Goal: Task Accomplishment & Management: Use online tool/utility

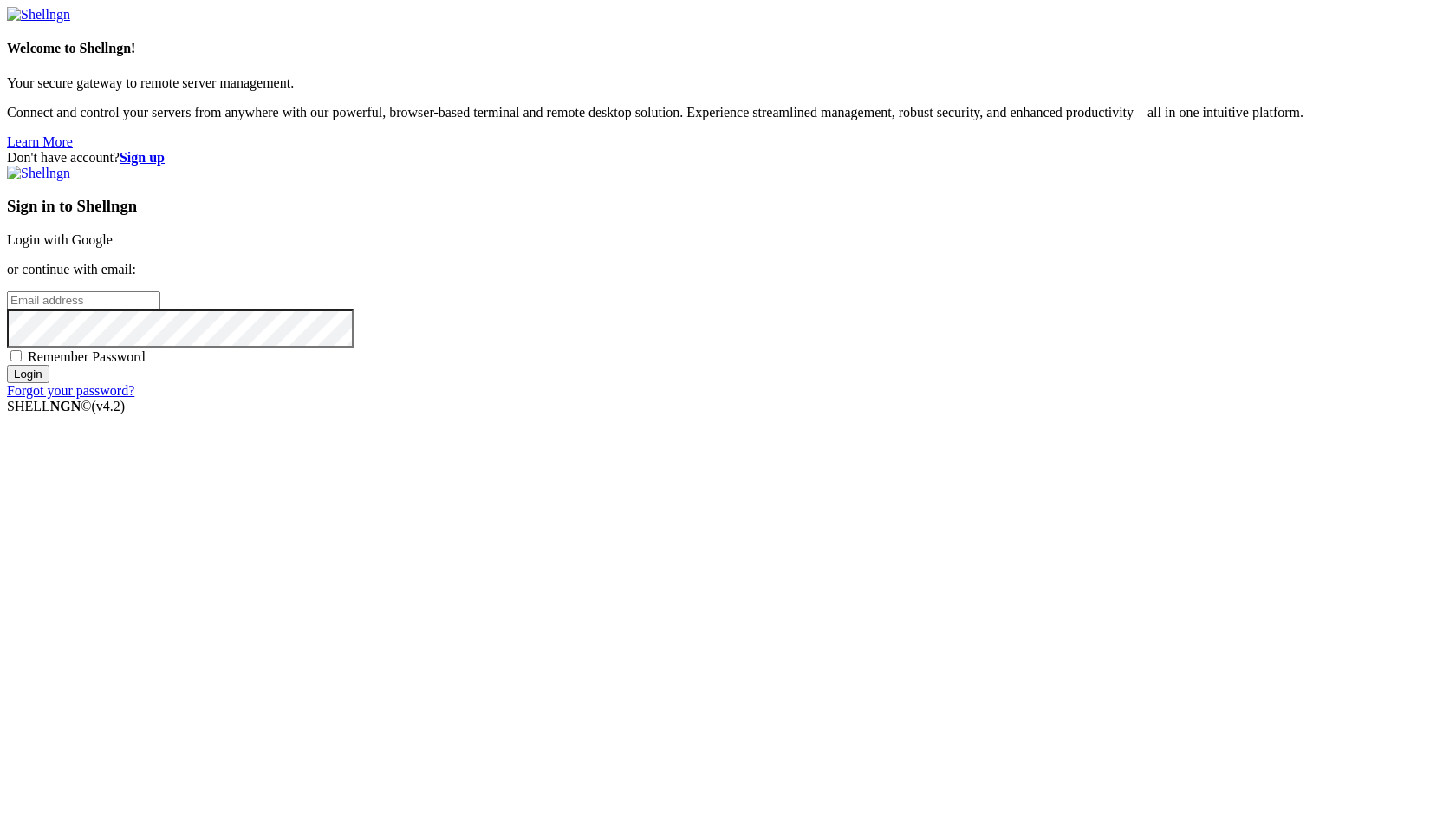
click at [112, 247] on link "Login with Google" at bounding box center [59, 239] width 106 height 14
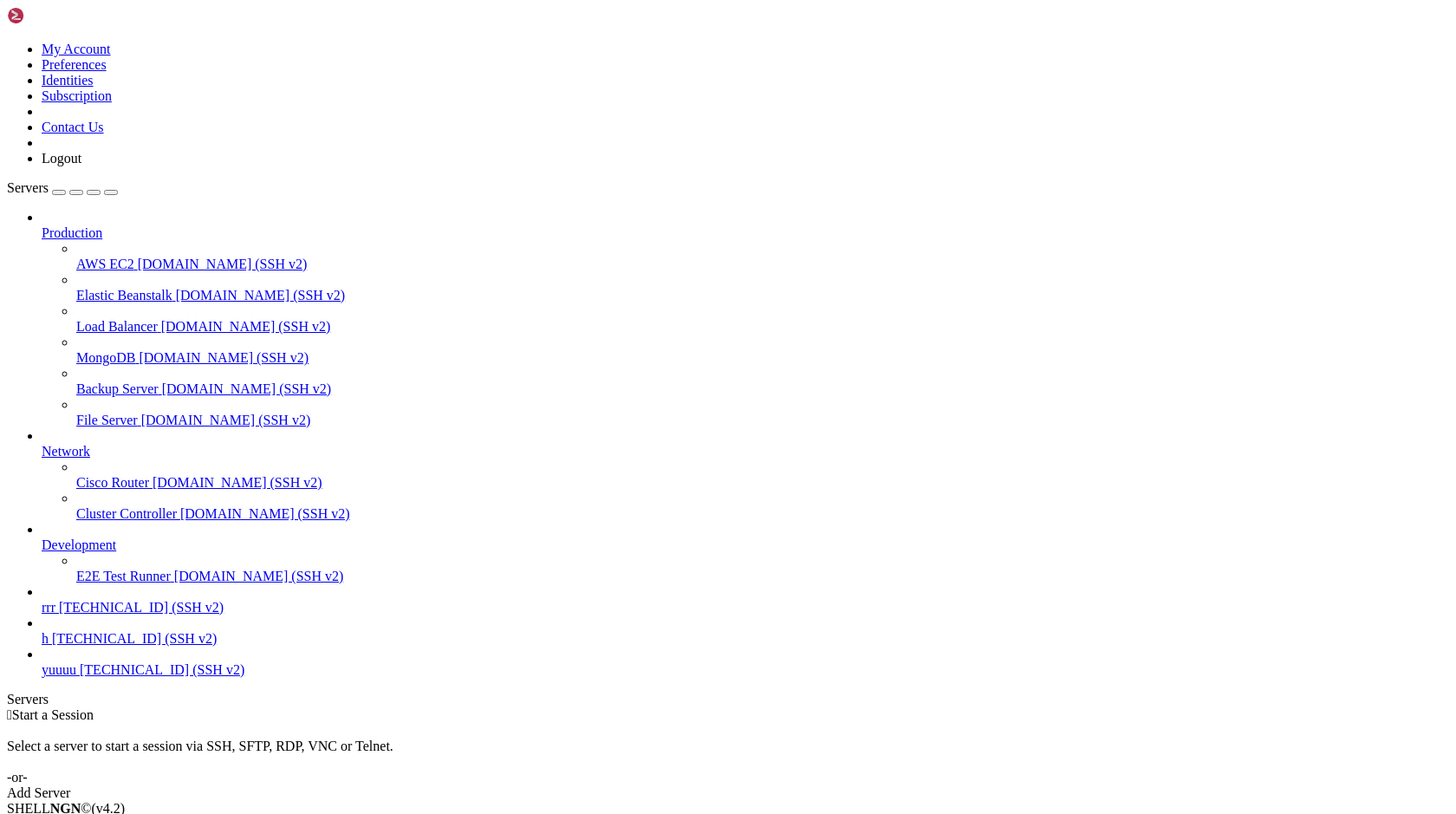
click at [94, 678] on link "yuuuu [TECHNICAL_ID] (SSH v2)" at bounding box center [745, 669] width 1408 height 15
drag, startPoint x: 372, startPoint y: 1148, endPoint x: 260, endPoint y: 1475, distance: 345.6
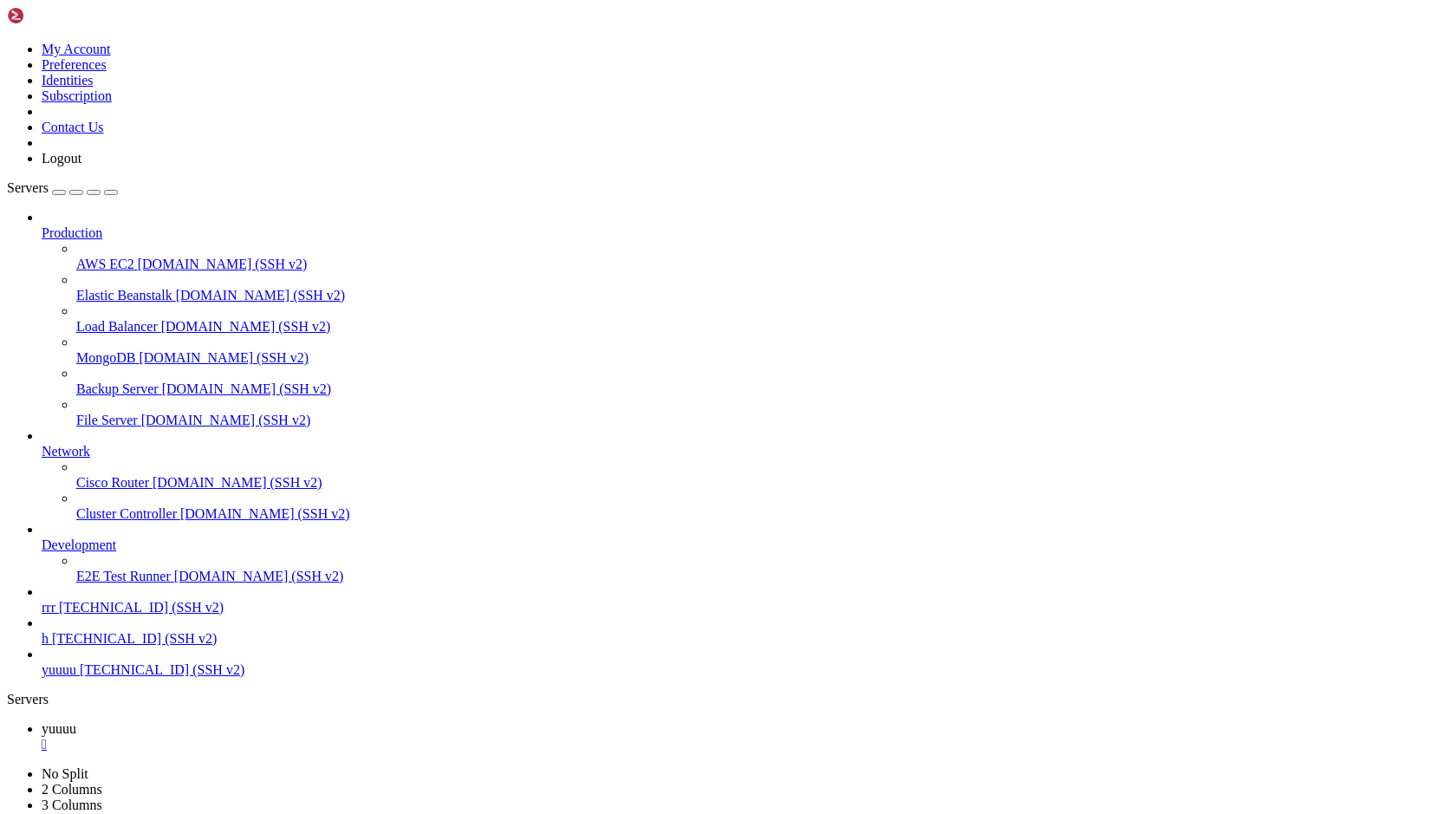
drag, startPoint x: 763, startPoint y: 1460, endPoint x: 905, endPoint y: 1403, distance: 153.0
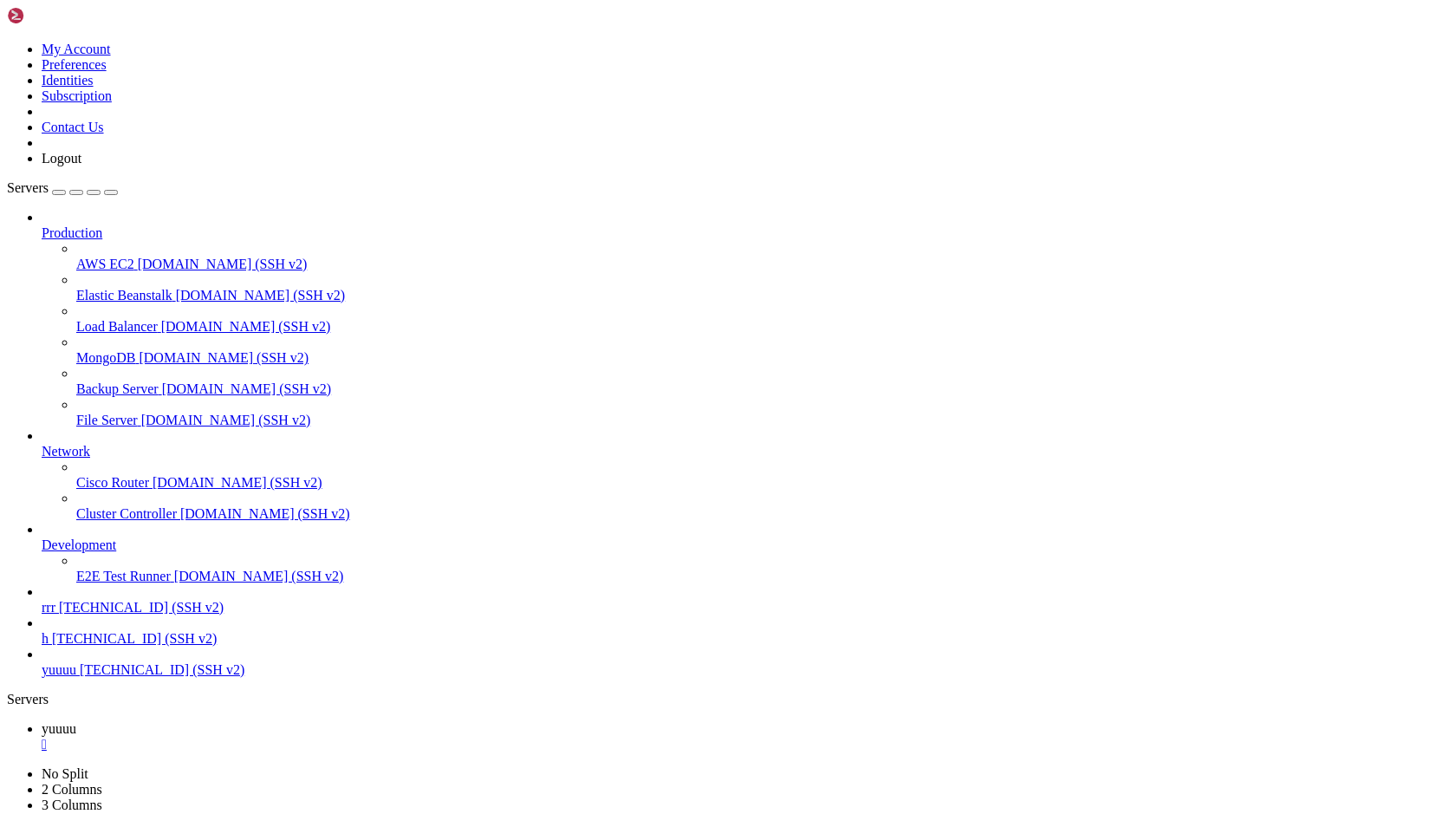
drag, startPoint x: 857, startPoint y: 1557, endPoint x: 517, endPoint y: 1624, distance: 346.5
drag, startPoint x: 517, startPoint y: 1624, endPoint x: 451, endPoint y: 1633, distance: 66.6
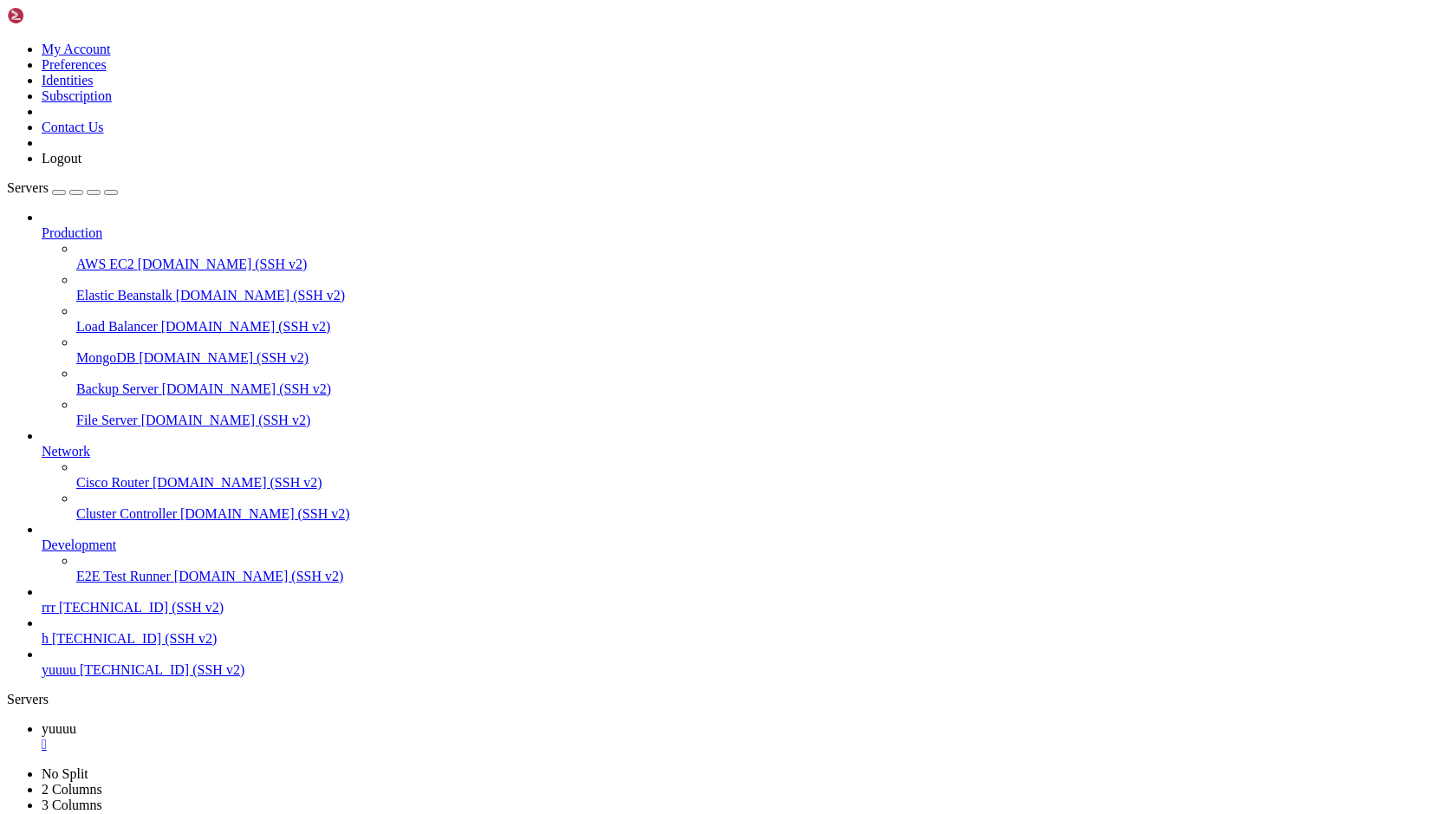
drag, startPoint x: 8, startPoint y: 1503, endPoint x: 741, endPoint y: 1500, distance: 733.0
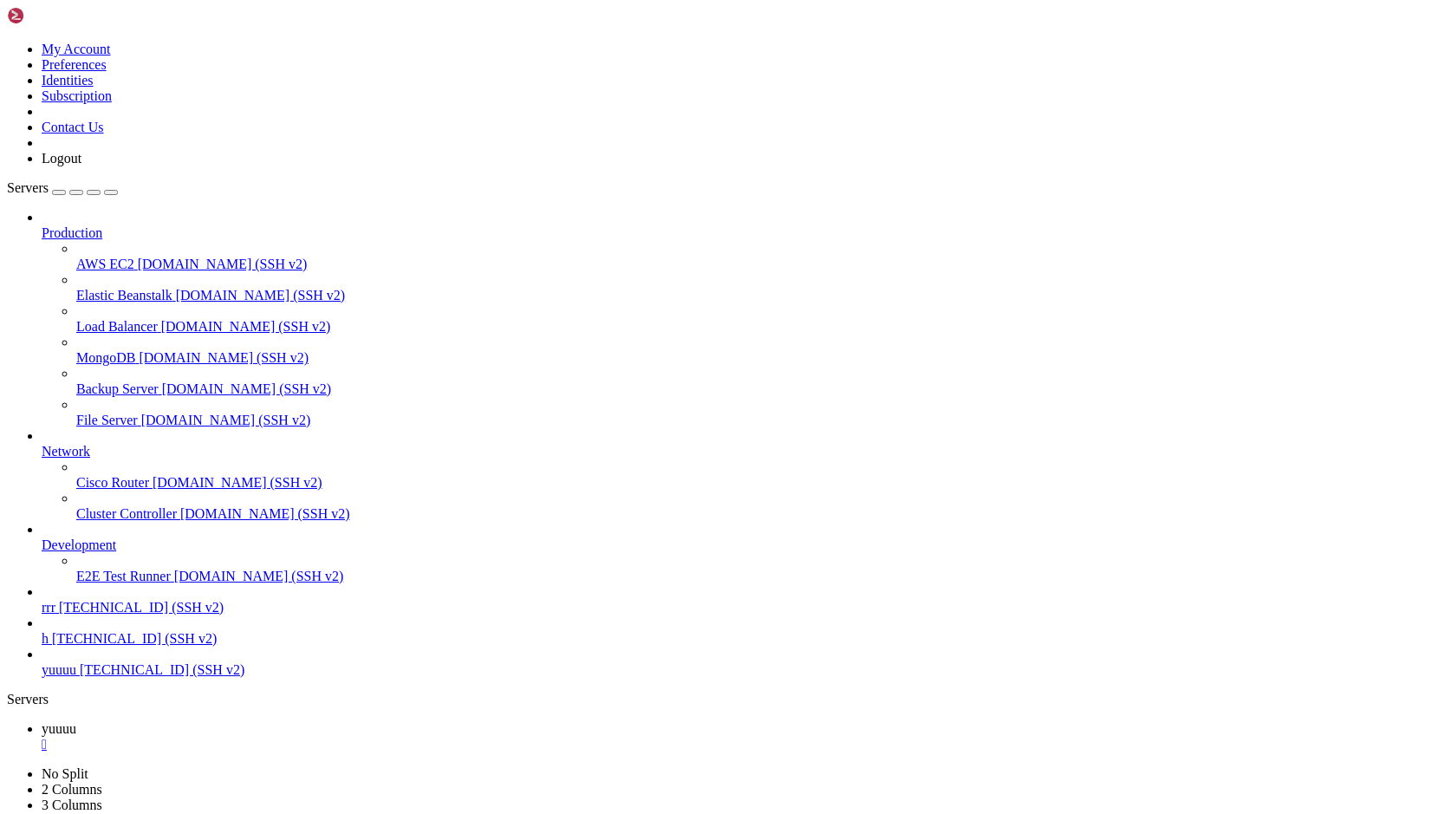
drag, startPoint x: 354, startPoint y: 1706, endPoint x: 560, endPoint y: 1709, distance: 206.0
drag, startPoint x: 121, startPoint y: 1484, endPoint x: 788, endPoint y: 1651, distance: 687.6
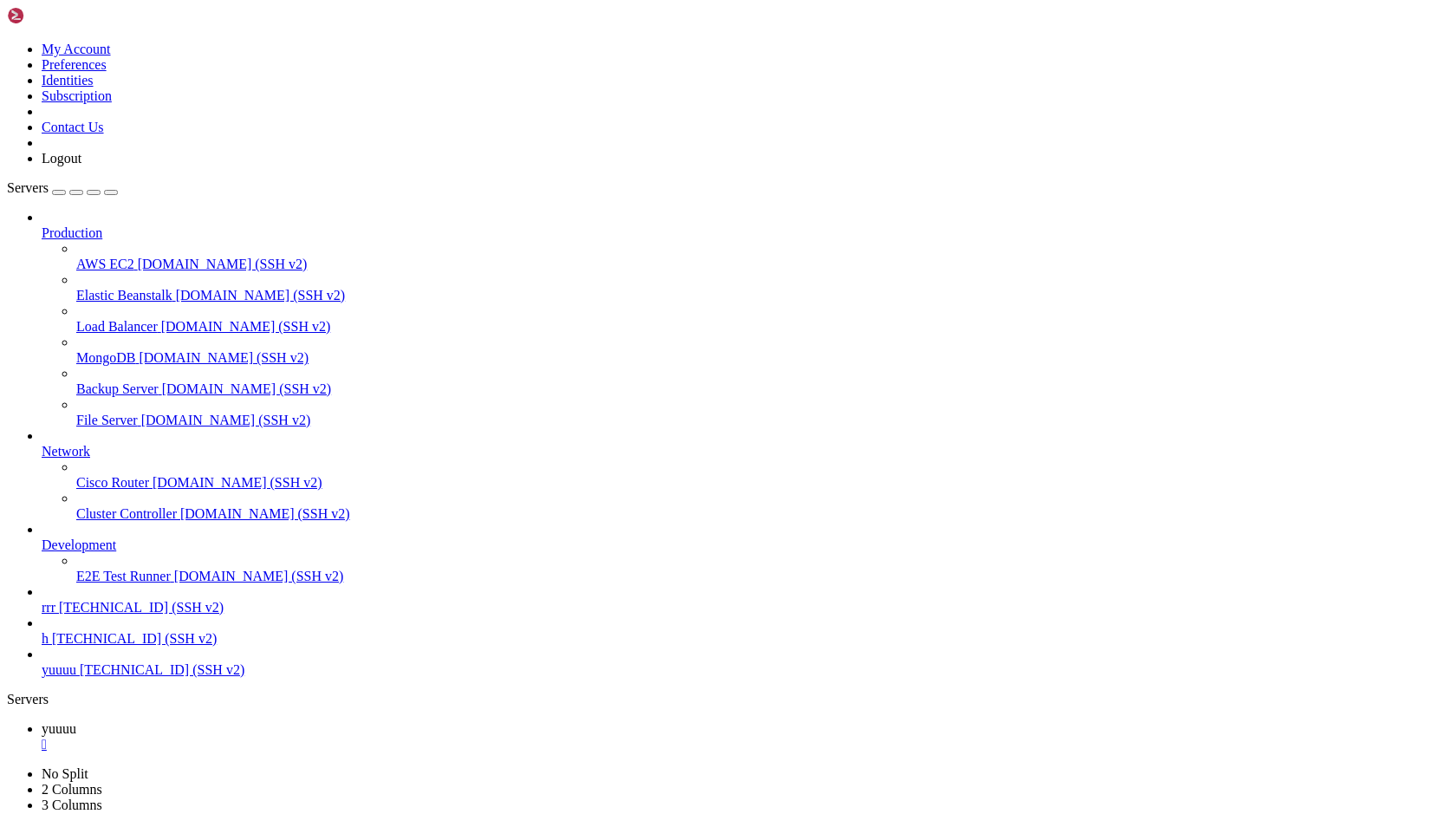
drag, startPoint x: 420, startPoint y: 1736, endPoint x: 851, endPoint y: 1712, distance: 431.7
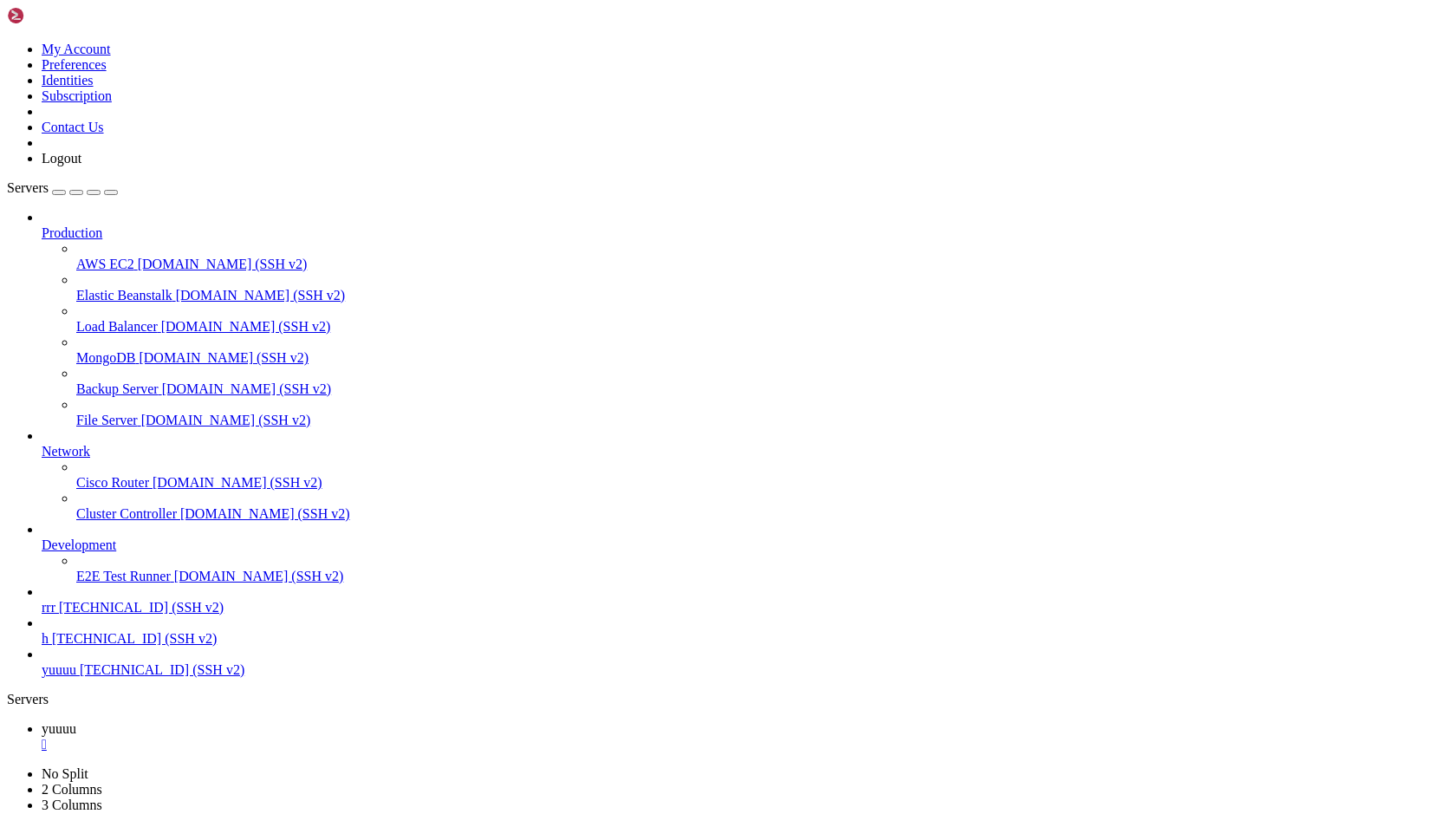
scroll to position [2352, 0]
drag, startPoint x: 381, startPoint y: 1570, endPoint x: 223, endPoint y: 1345, distance: 274.9
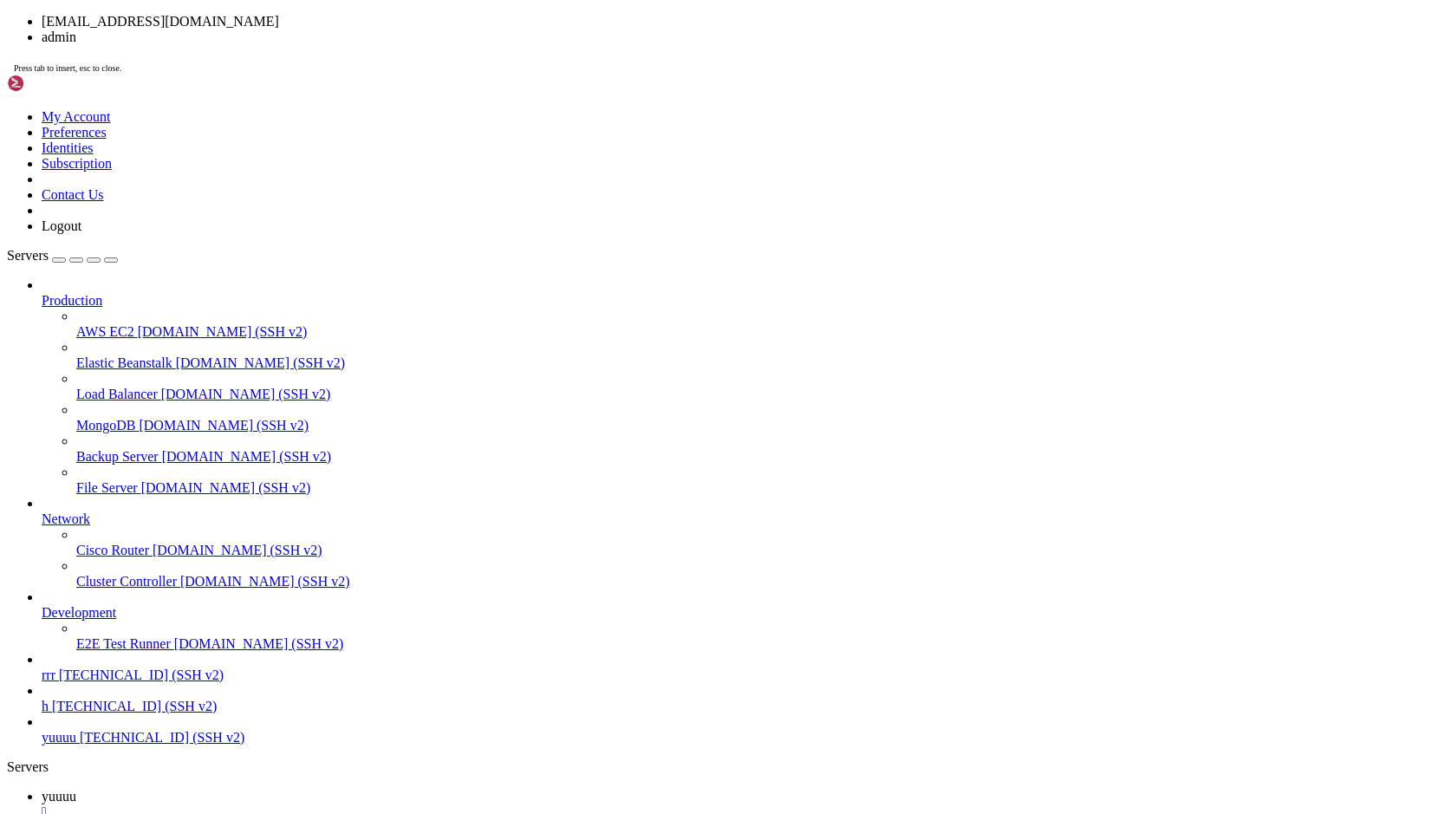
scroll to position [3268, 0]
drag, startPoint x: 718, startPoint y: 706, endPoint x: 595, endPoint y: 531, distance: 213.9
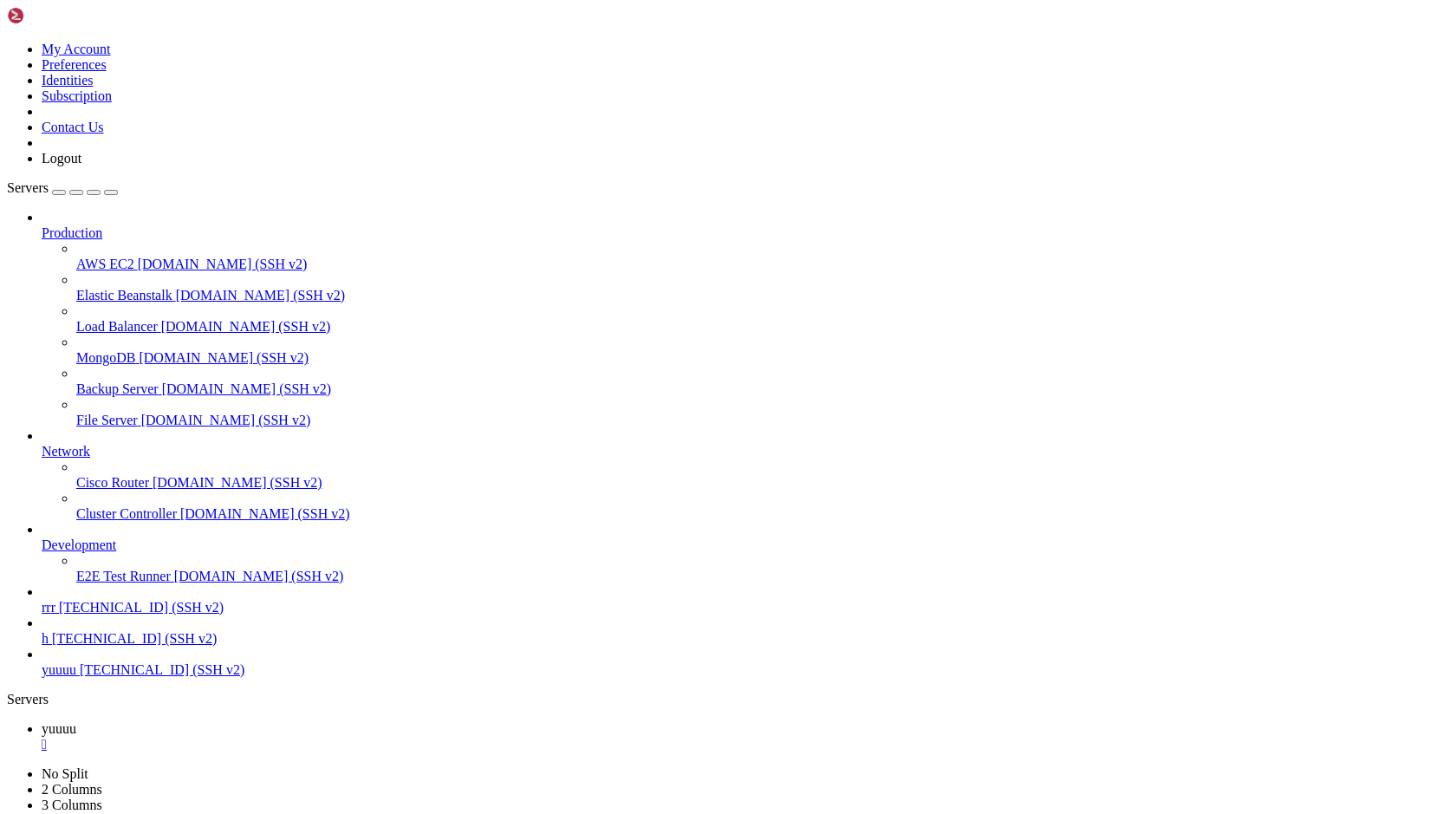
scroll to position [3348, 0]
drag, startPoint x: 863, startPoint y: 1502, endPoint x: 842, endPoint y: 1454, distance: 52.4
drag, startPoint x: 317, startPoint y: 1643, endPoint x: 438, endPoint y: 1534, distance: 162.9
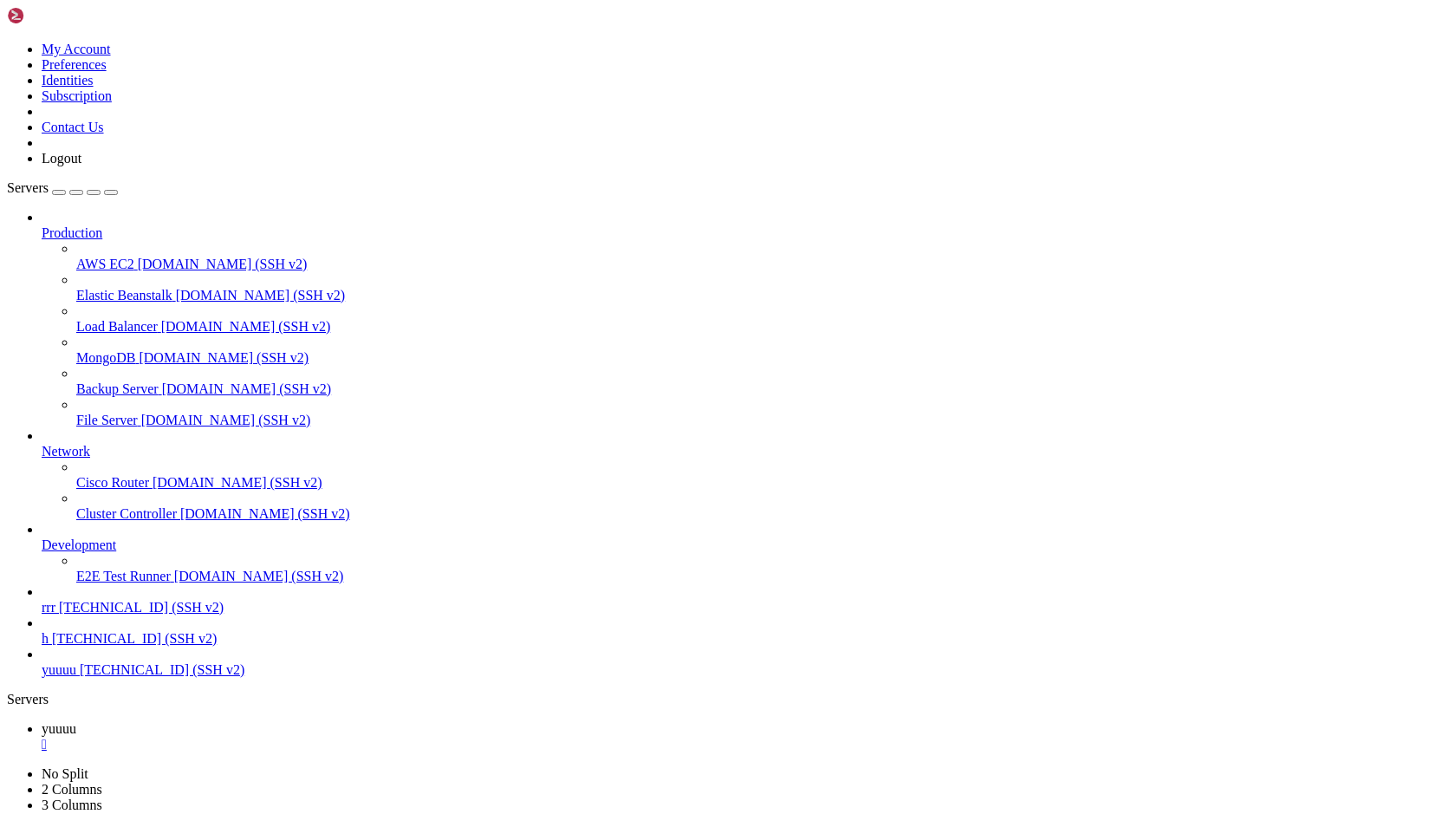
click at [49, 645] on span "h" at bounding box center [44, 638] width 7 height 14
click at [297, 736] on div "" at bounding box center [745, 744] width 1408 height 15
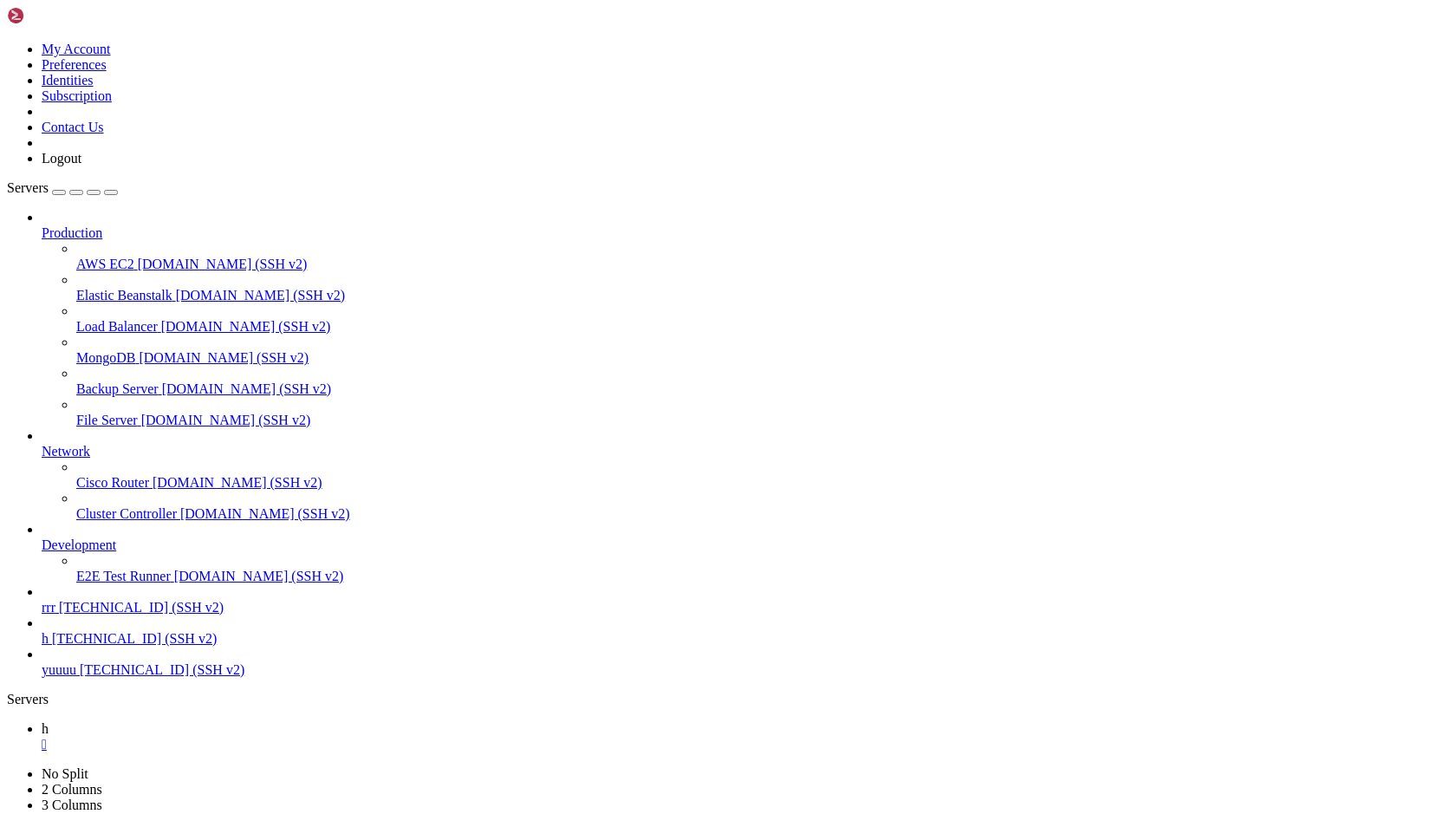
drag, startPoint x: 389, startPoint y: 1314, endPoint x: 302, endPoint y: 1314, distance: 87.0
drag, startPoint x: 40, startPoint y: 1432, endPoint x: 284, endPoint y: 1351, distance: 257.1
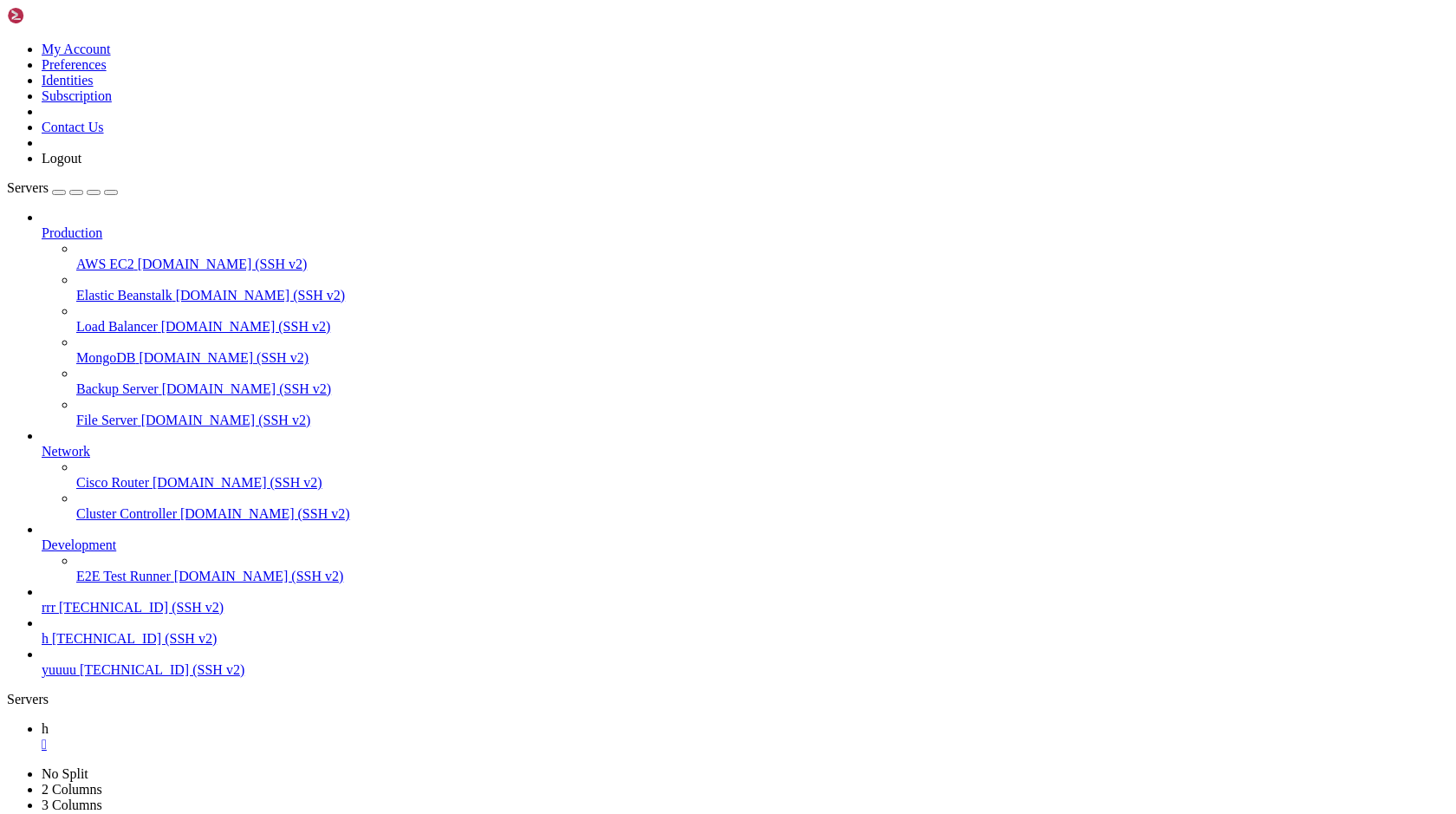
click at [270, 736] on div "" at bounding box center [745, 744] width 1408 height 15
click at [77, 677] on span "yuuuu" at bounding box center [59, 668] width 35 height 14
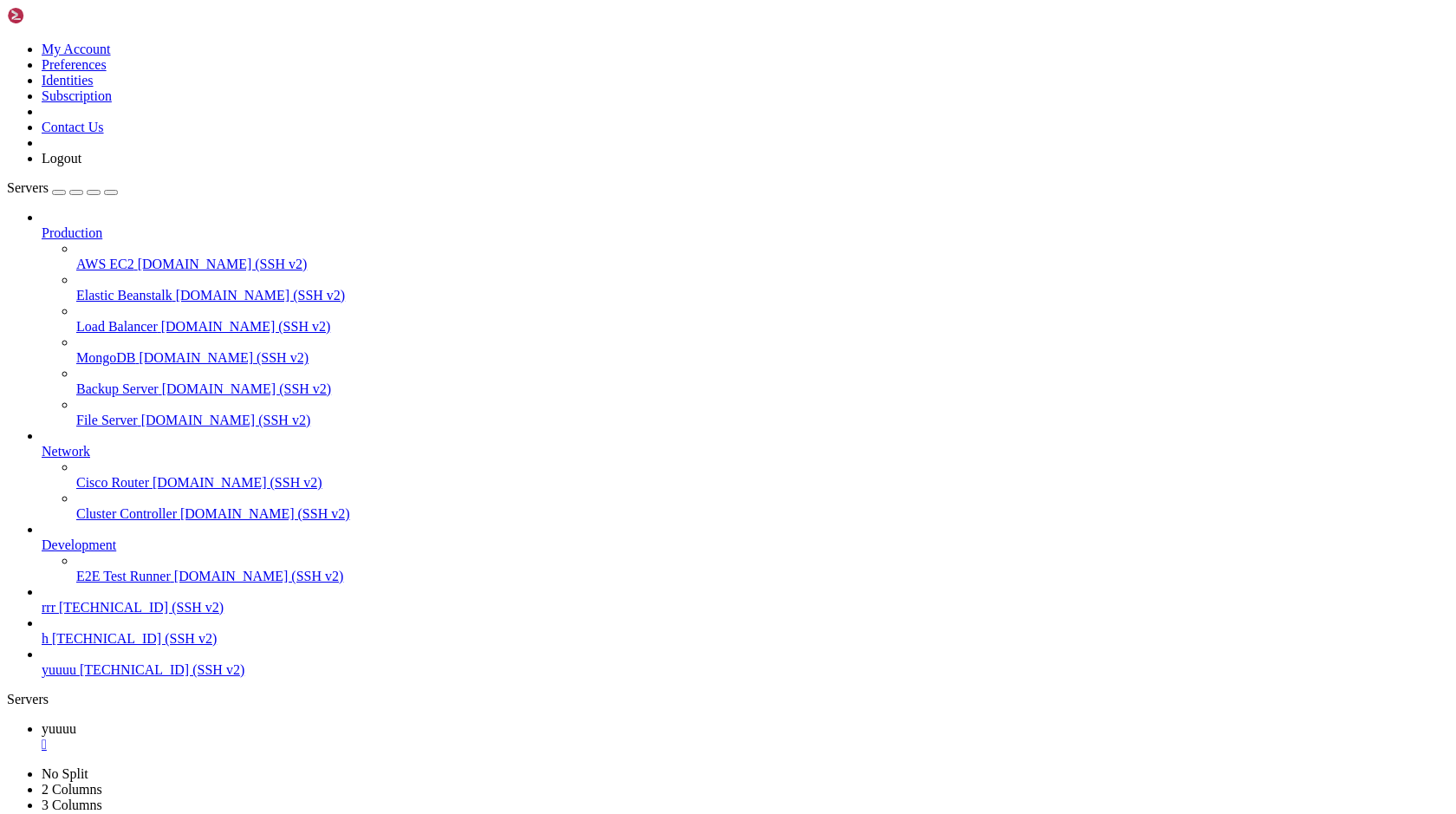
click at [77, 721] on span "yuuuu" at bounding box center [59, 728] width 35 height 14
drag, startPoint x: 345, startPoint y: 1088, endPoint x: -161, endPoint y: 1091, distance: 506.0
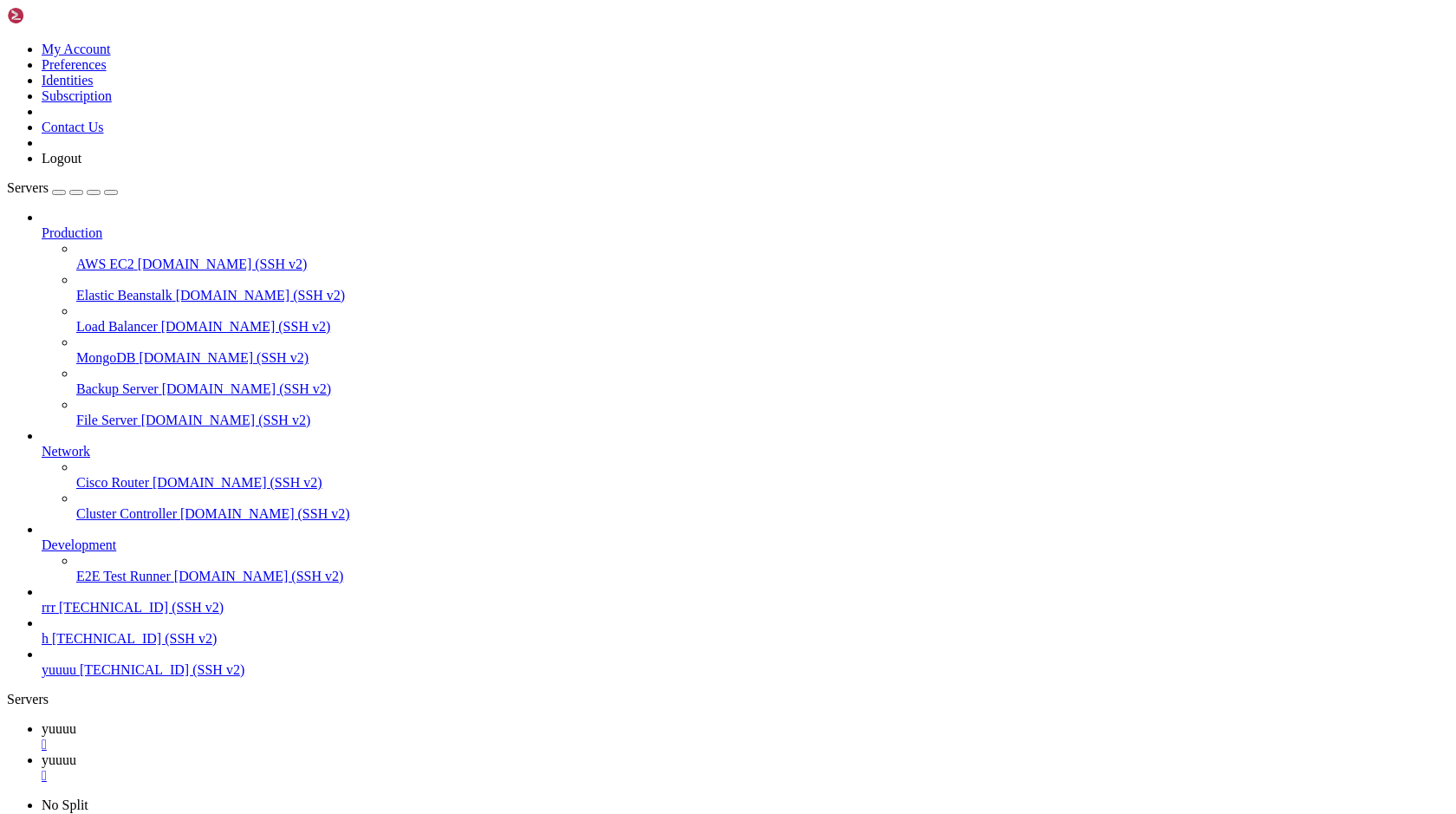
click at [349, 752] on link "yuuuu " at bounding box center [745, 767] width 1408 height 32
click at [77, 721] on span "yuuuu" at bounding box center [59, 728] width 35 height 14
click at [77, 752] on span "yuuuu" at bounding box center [59, 758] width 35 height 14
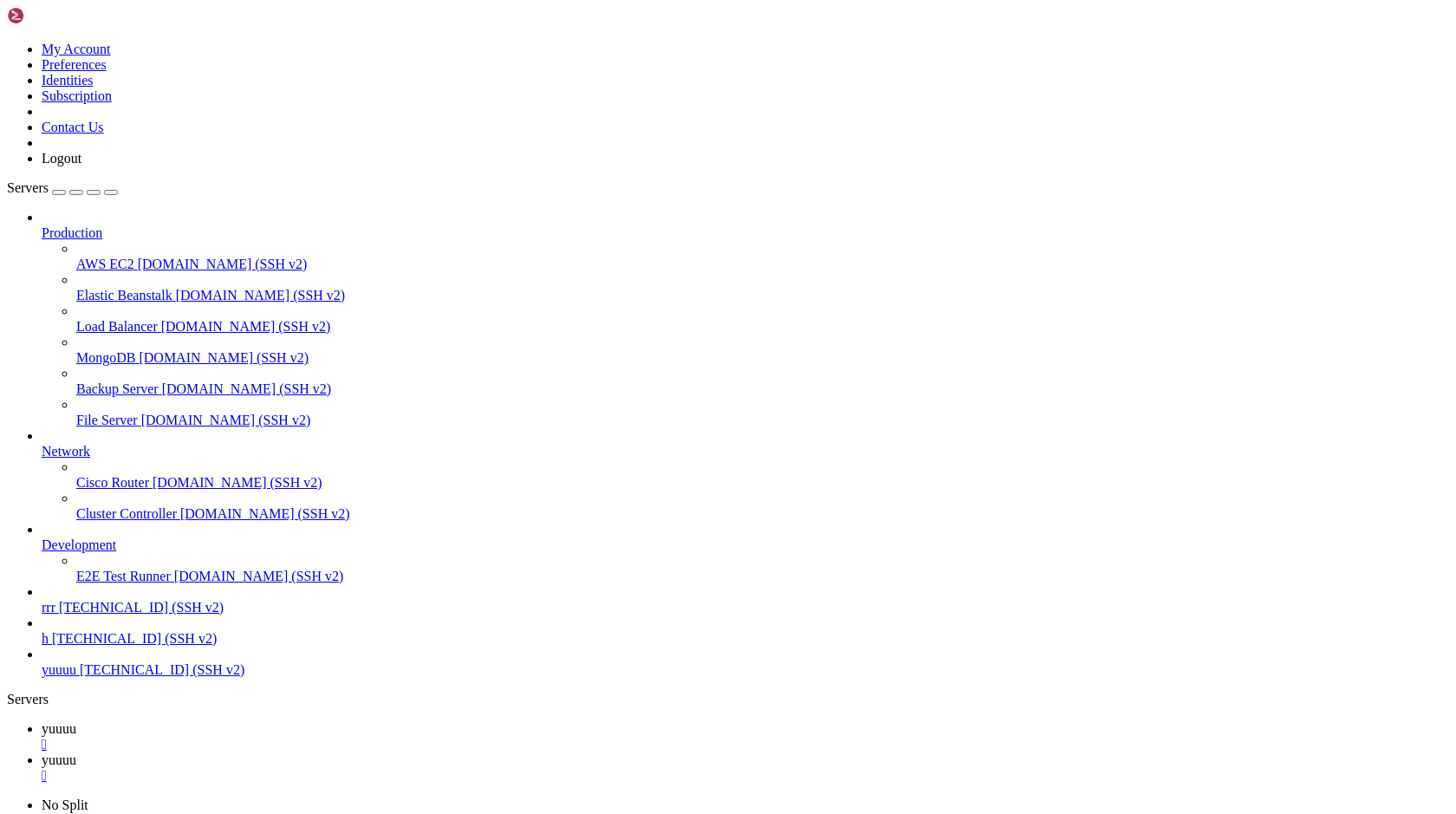
type input "/var"
drag, startPoint x: 311, startPoint y: 58, endPoint x: 0, endPoint y: 350, distance: 426.6
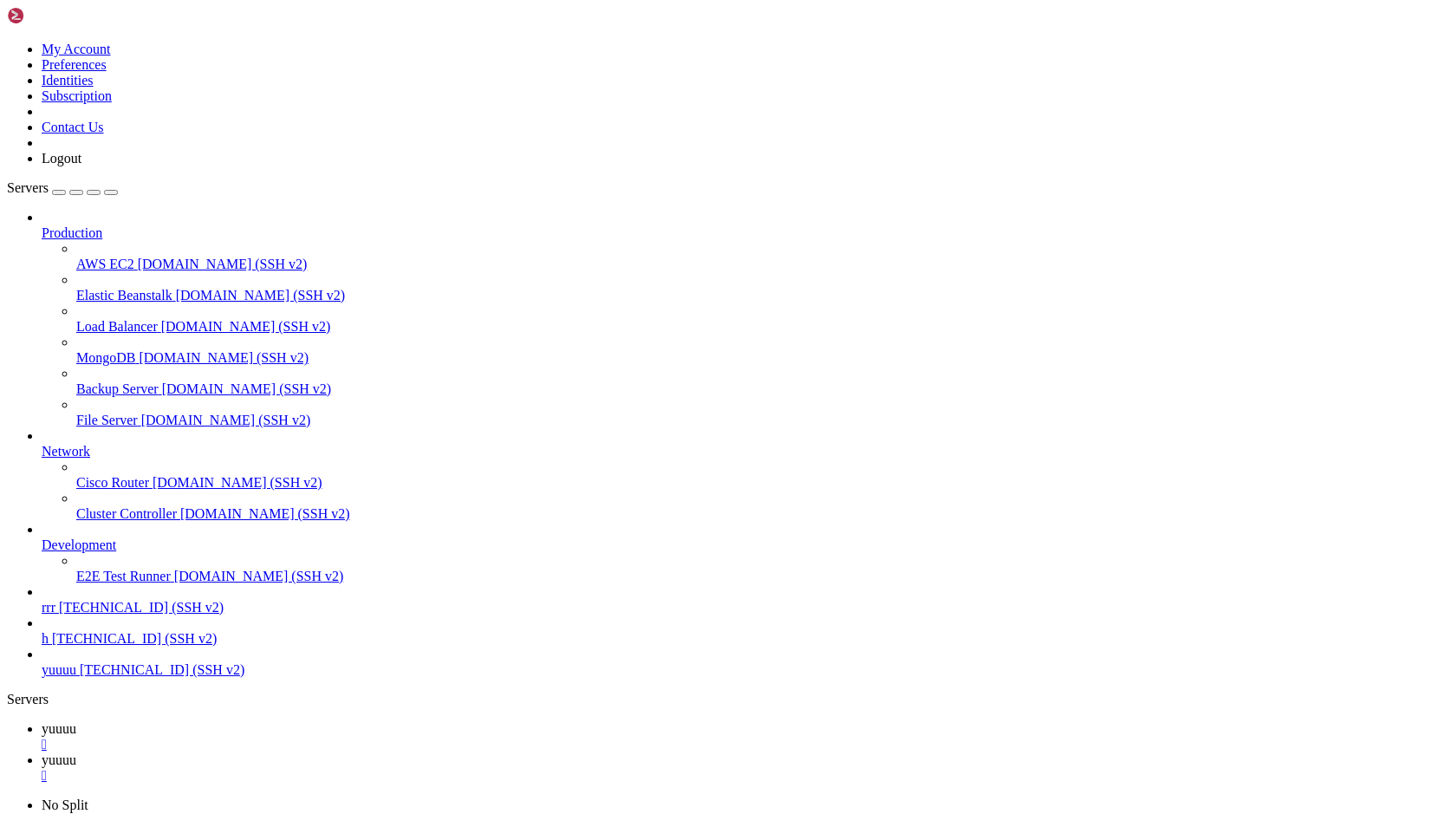
drag, startPoint x: 476, startPoint y: 298, endPoint x: 455, endPoint y: 298, distance: 21.0
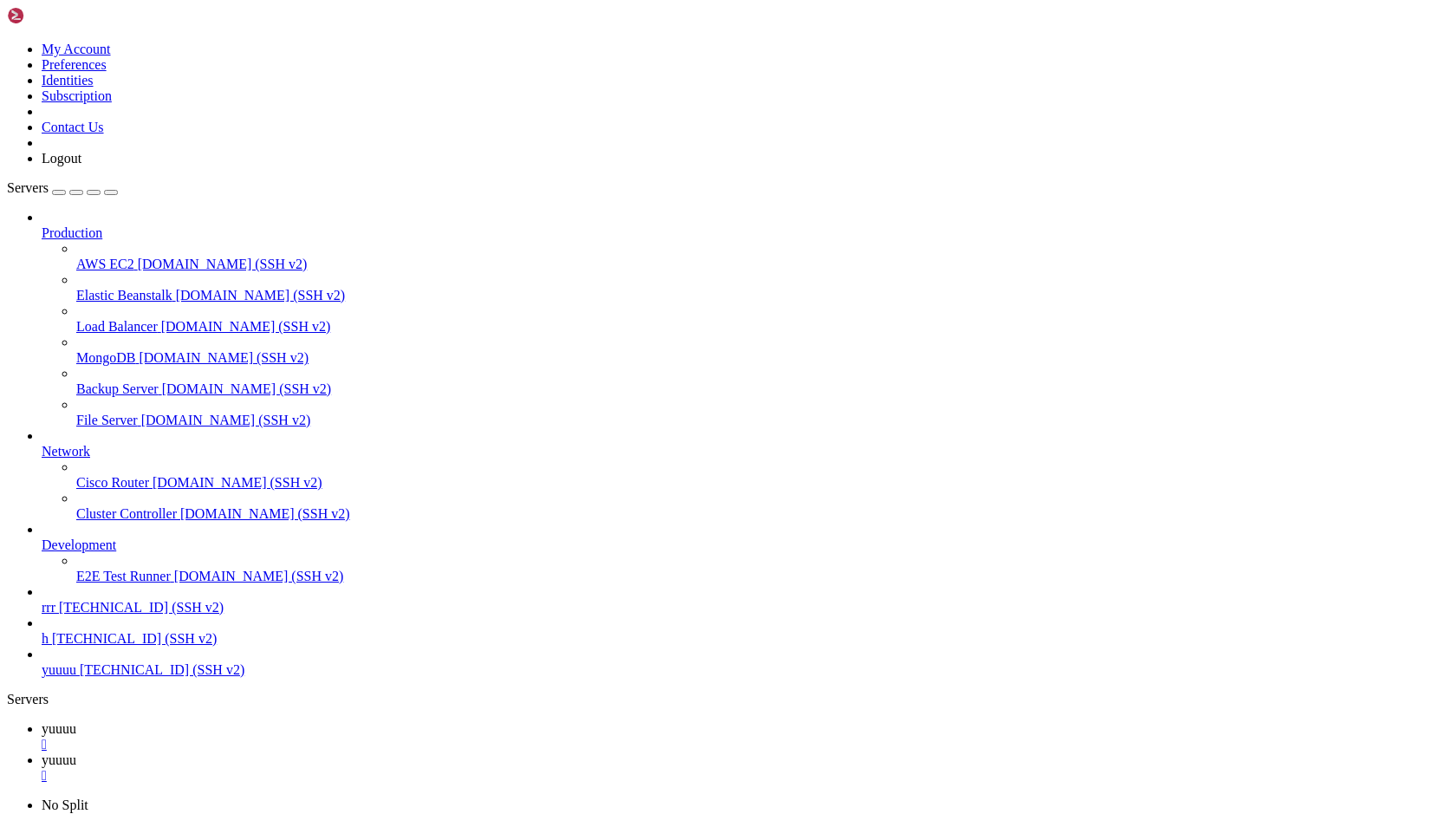
click at [77, 721] on span "yuuuu" at bounding box center [59, 728] width 35 height 14
click at [77, 752] on span "yuuuu" at bounding box center [59, 758] width 35 height 14
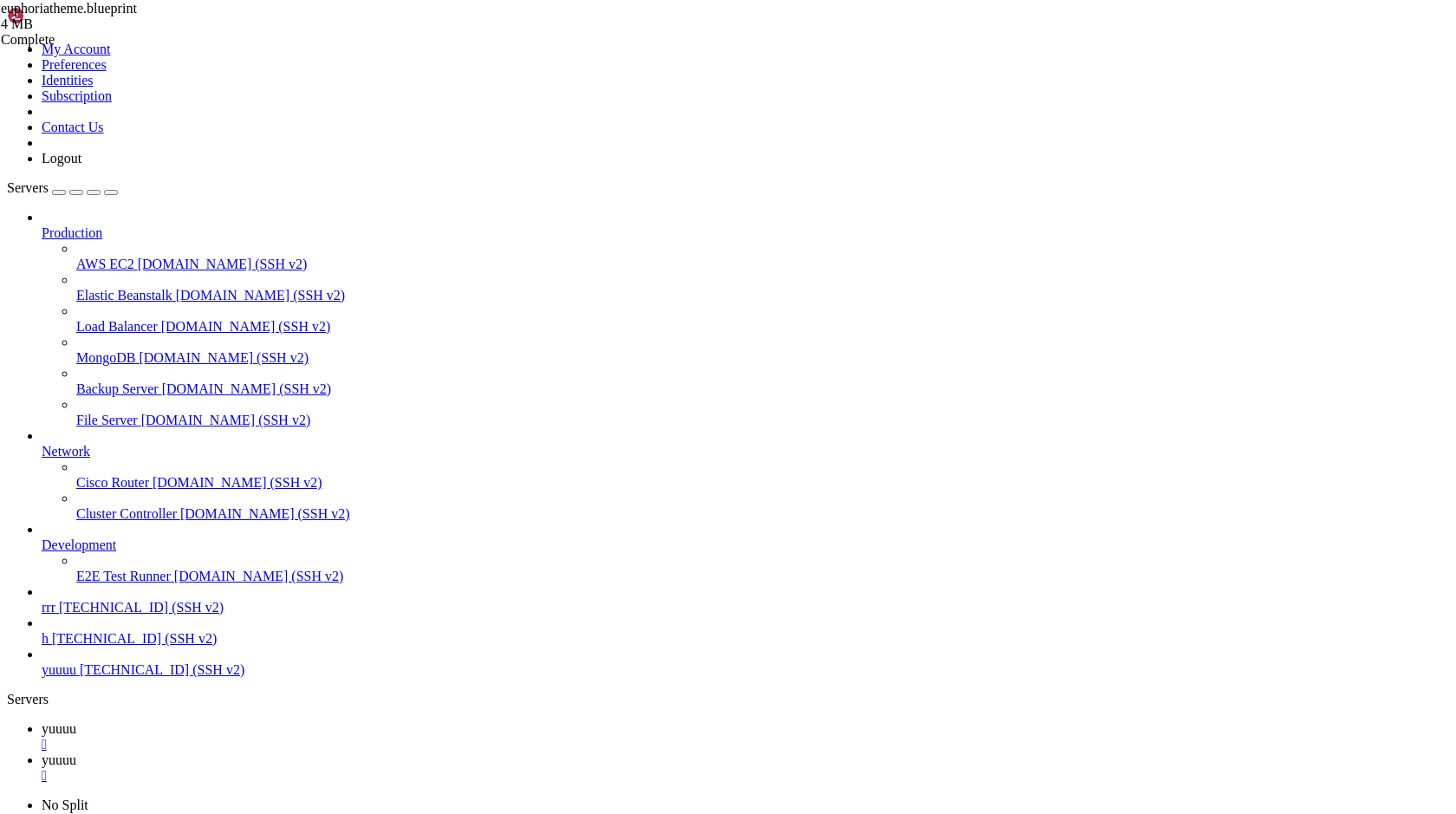
scroll to position [178, 0]
type input "/root"
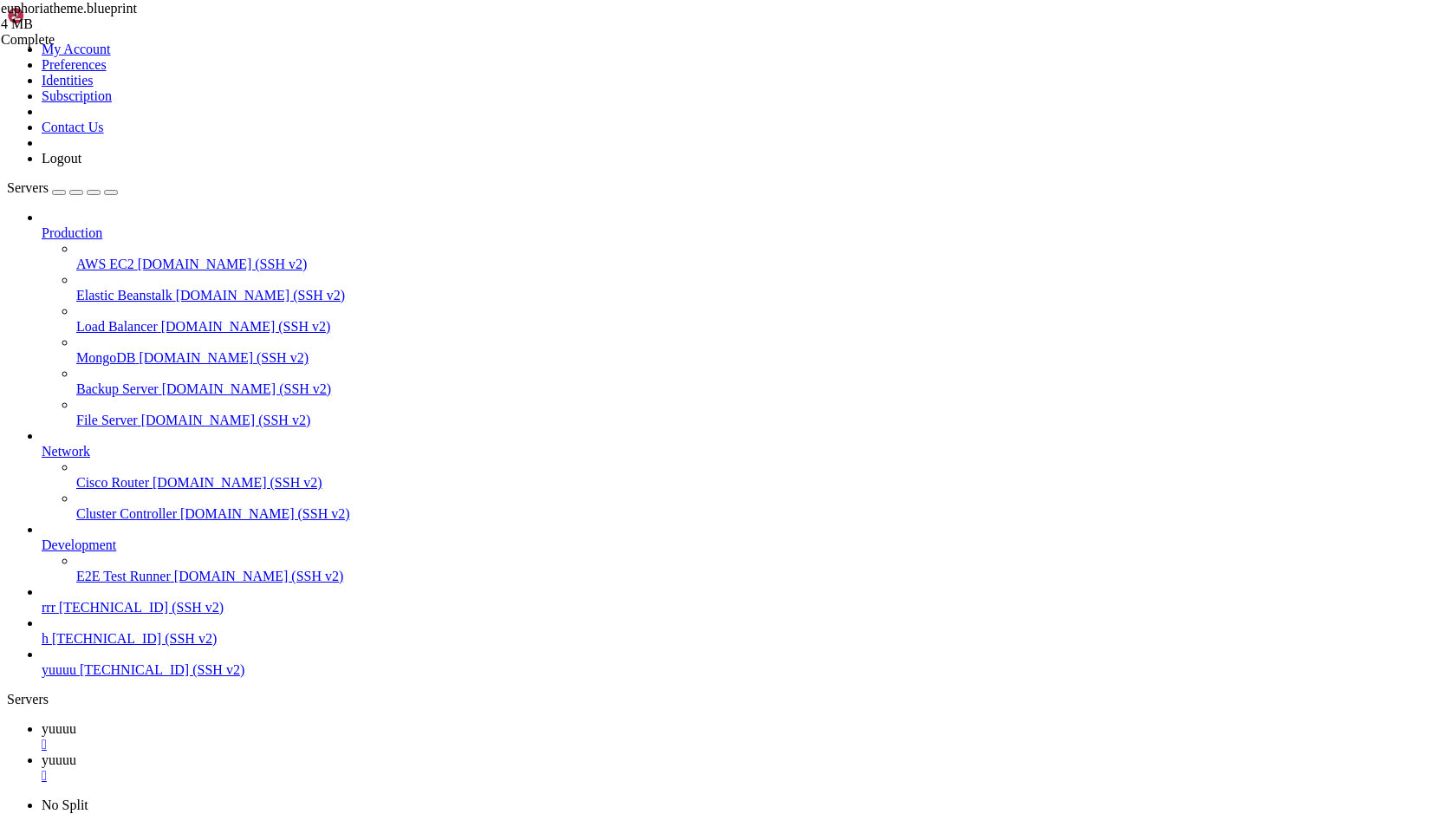
click at [77, 721] on span "yuuuu" at bounding box center [59, 728] width 35 height 14
drag, startPoint x: 202, startPoint y: 1461, endPoint x: 35, endPoint y: 1440, distance: 168.3
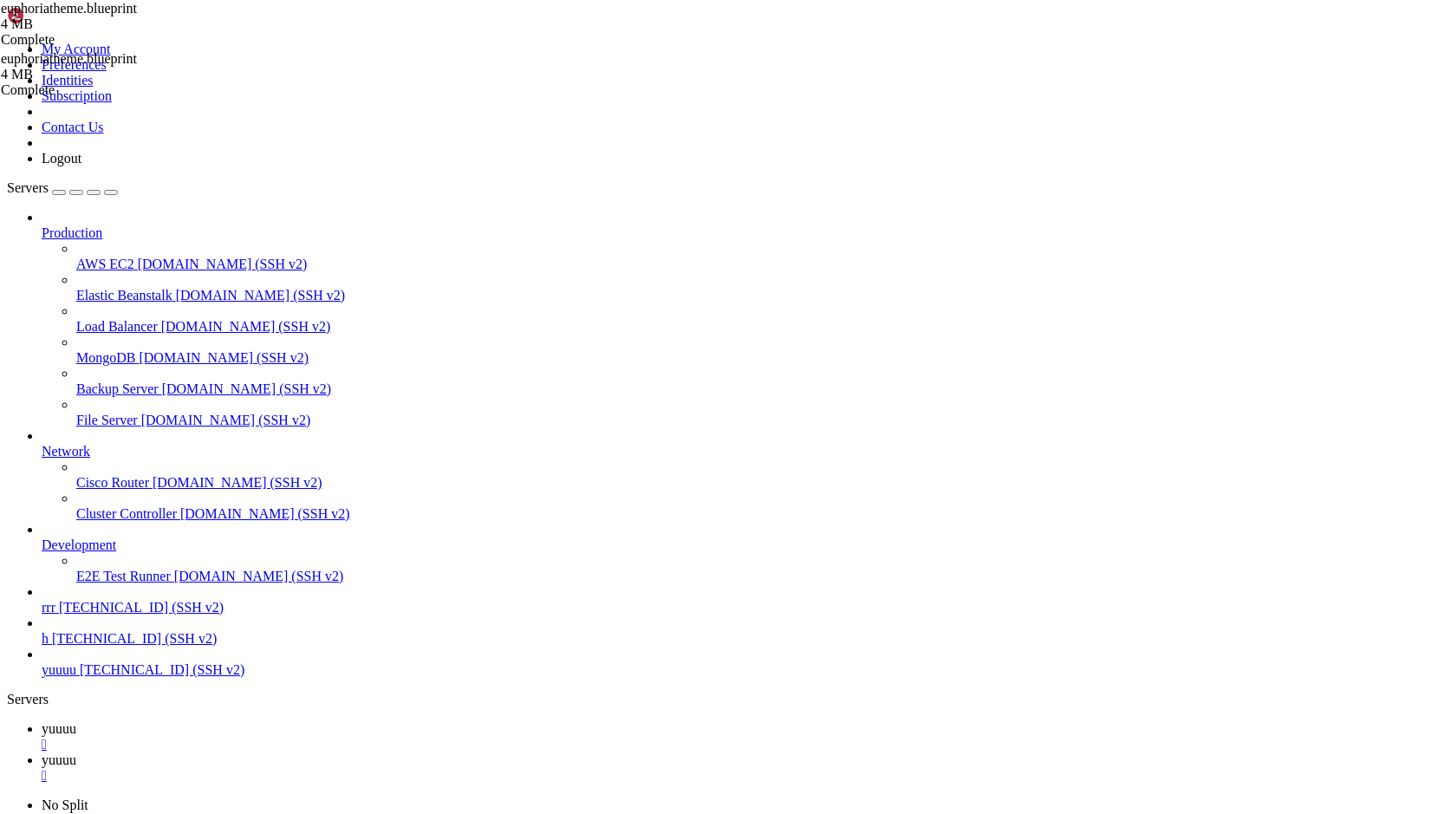
drag, startPoint x: 274, startPoint y: 1491, endPoint x: 492, endPoint y: 1370, distance: 249.3
click at [77, 752] on span "yuuuu" at bounding box center [59, 758] width 35 height 14
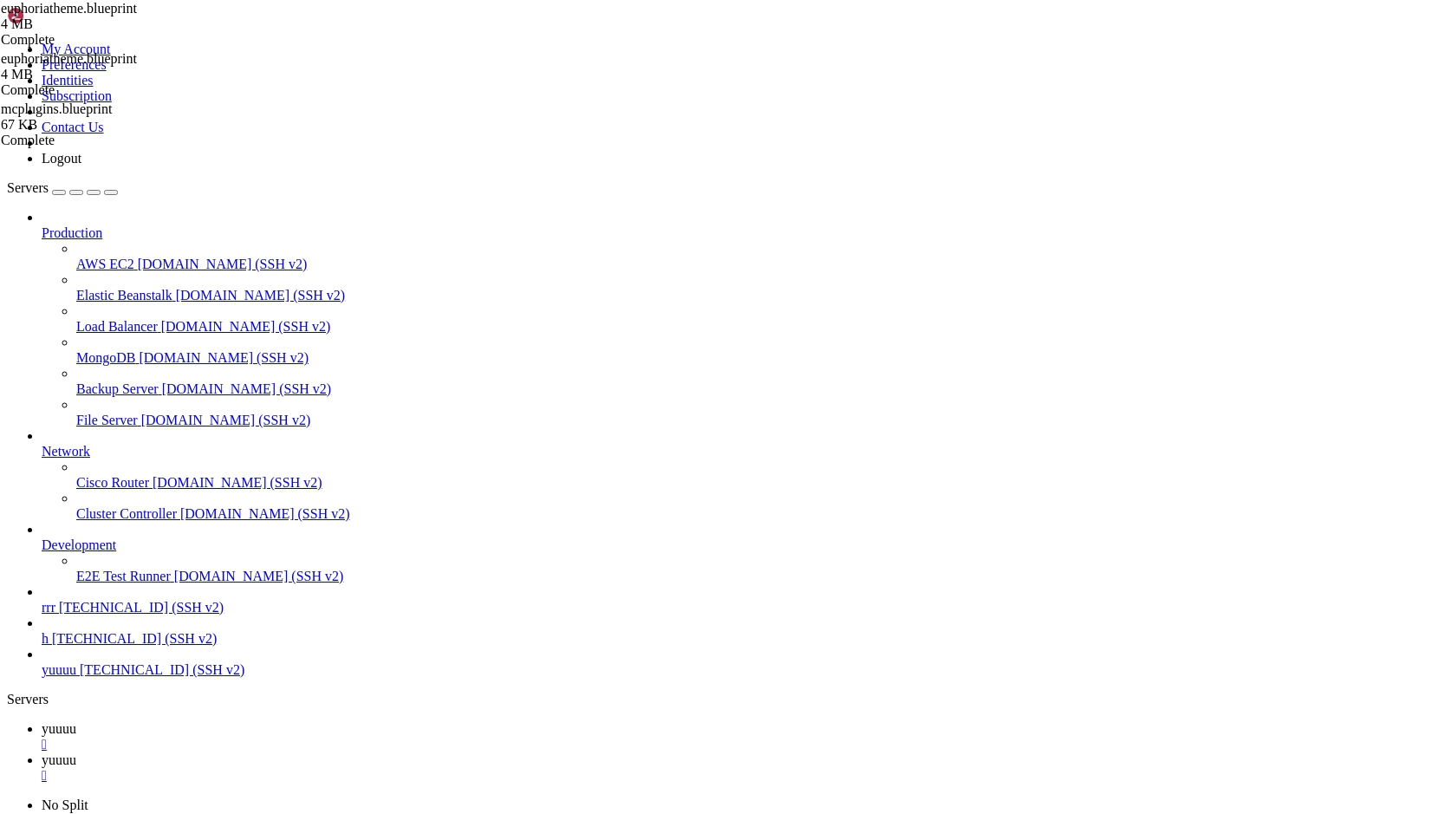
scroll to position [1953, 0]
click at [41, 721] on icon at bounding box center [41, 728] width 0 height 14
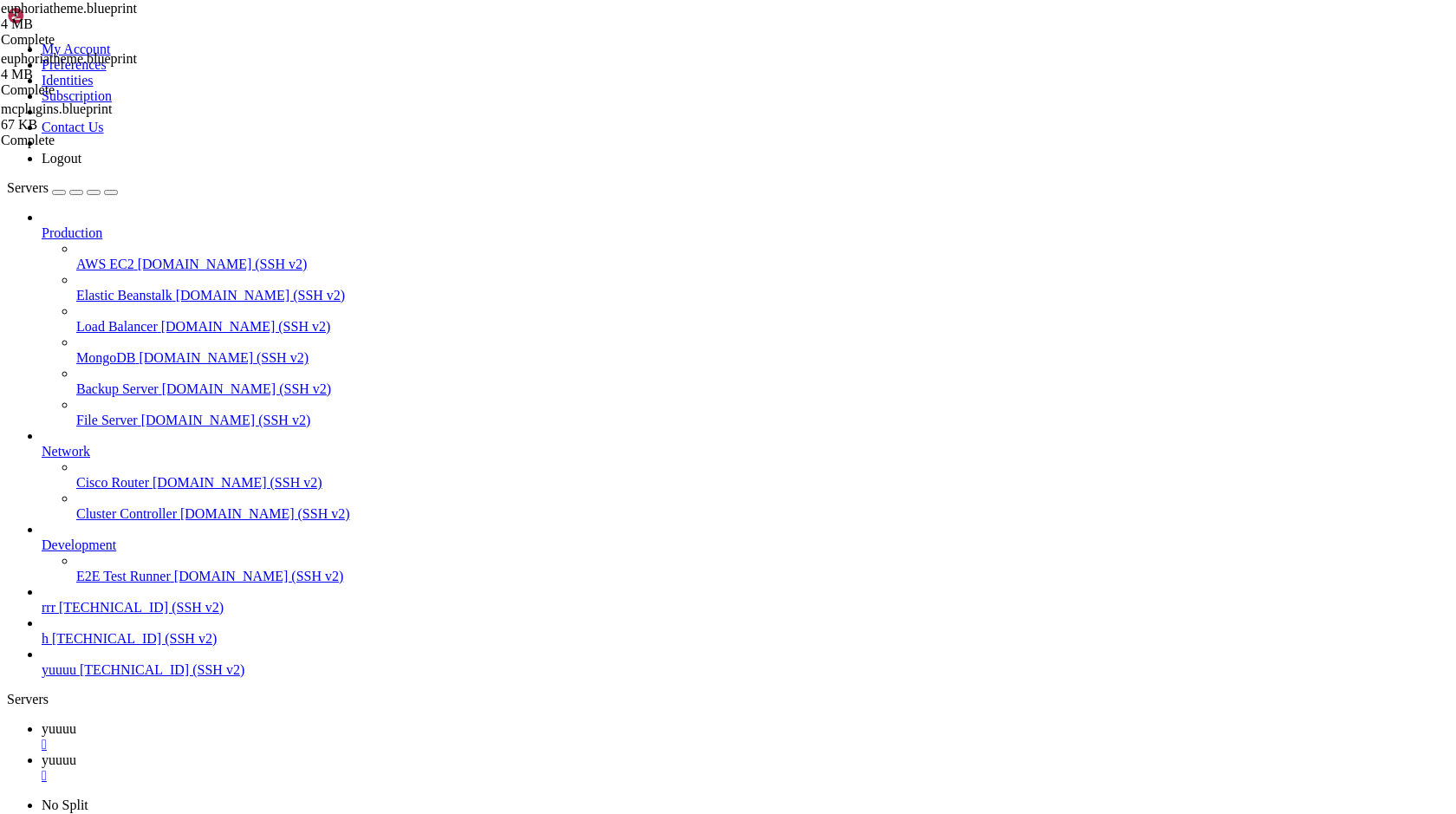
drag, startPoint x: 650, startPoint y: 1694, endPoint x: 617, endPoint y: 1690, distance: 33.2
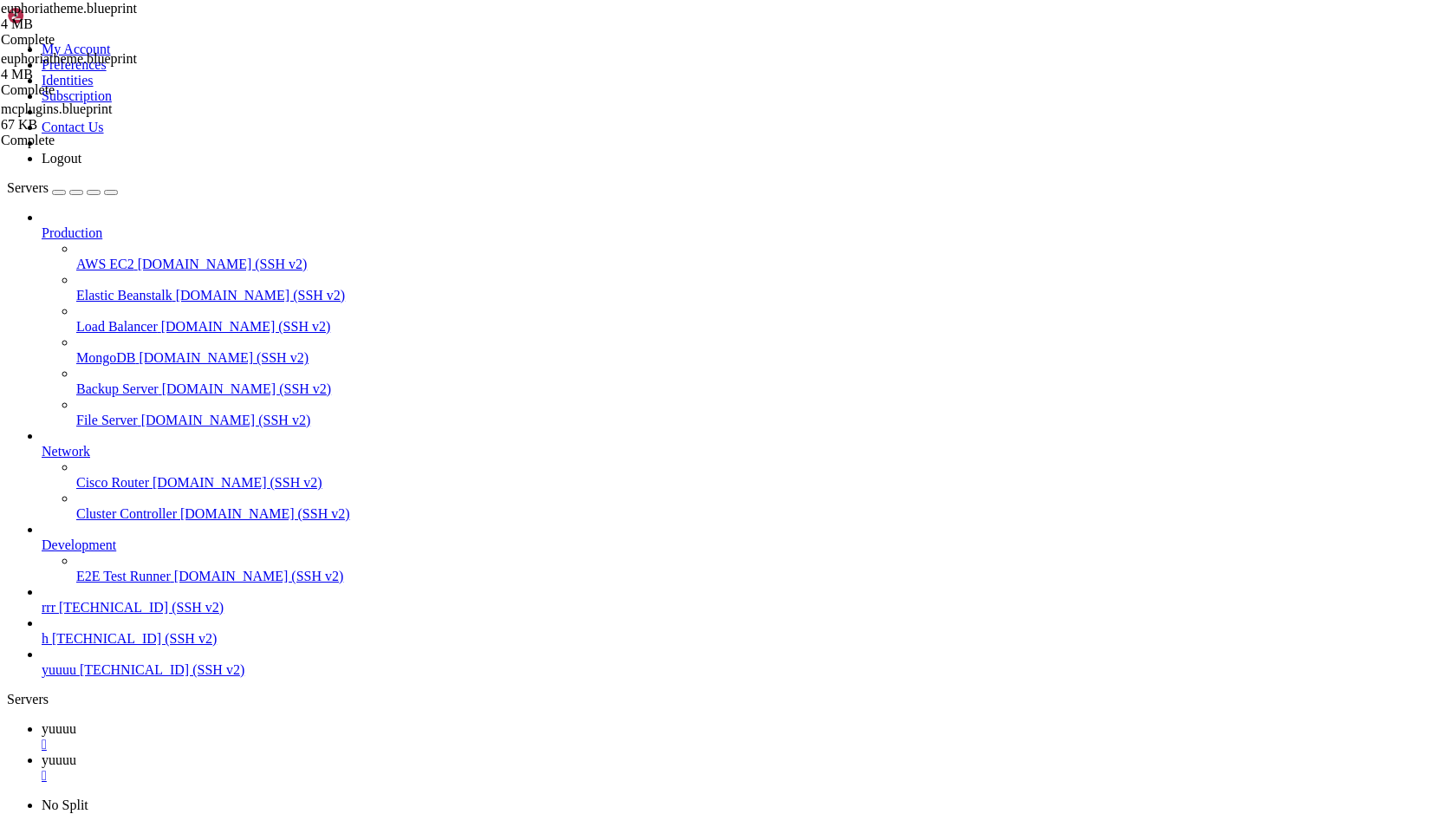
click at [77, 752] on span "yuuuu" at bounding box center [59, 758] width 35 height 14
drag, startPoint x: 1365, startPoint y: 362, endPoint x: 1340, endPoint y: 314, distance: 54.1
click at [1340, 314] on div "euphoriatheme.blueprint 4 MB Complete euphoriatheme.blueprint 4 MB Complete mcp…" at bounding box center [728, 407] width 1456 height 814
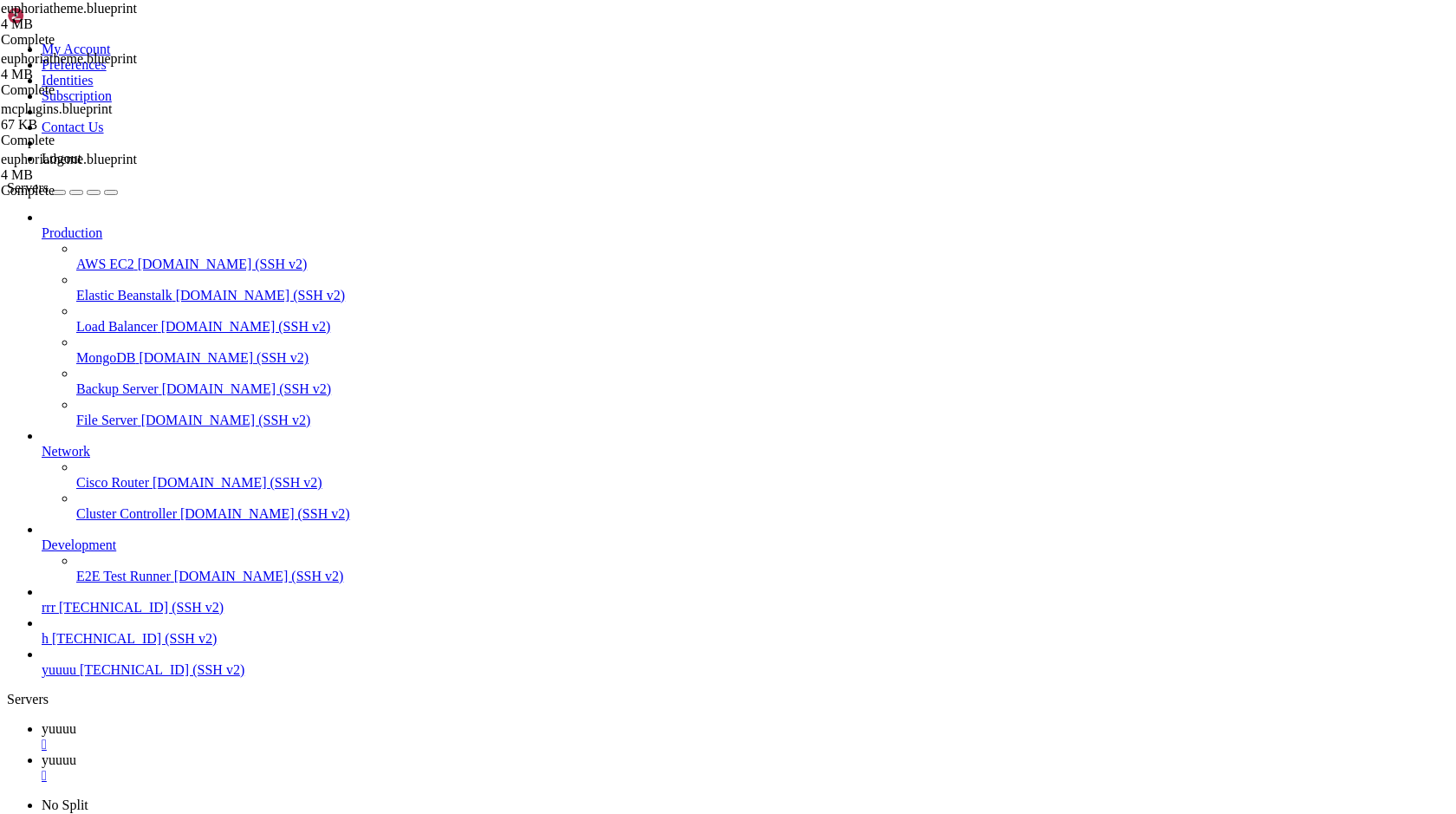
click at [275, 721] on link "yuuuu " at bounding box center [745, 736] width 1408 height 32
drag, startPoint x: 423, startPoint y: 1610, endPoint x: 204, endPoint y: 1771, distance: 271.8
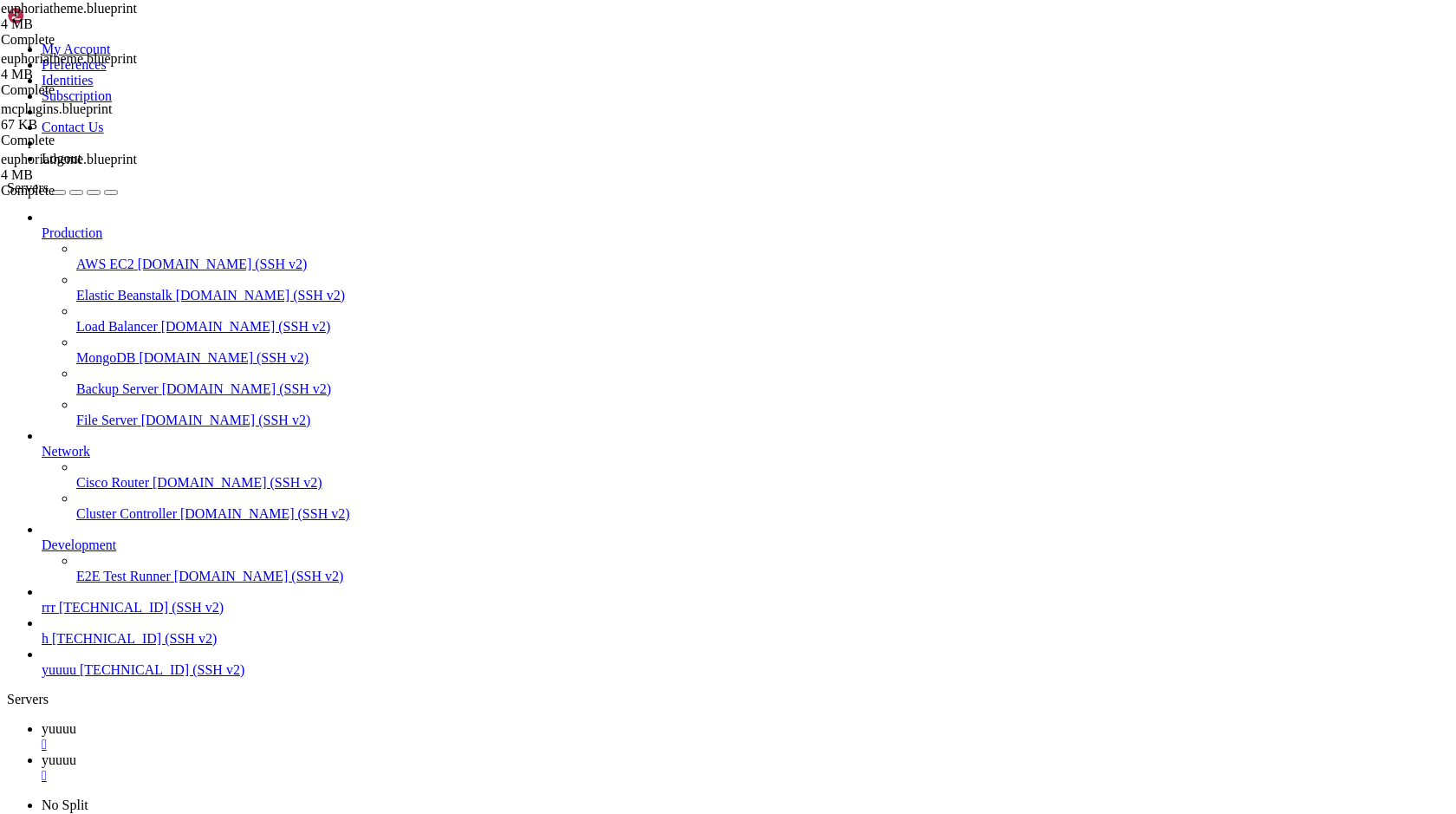
drag, startPoint x: 578, startPoint y: 1707, endPoint x: 753, endPoint y: 1649, distance: 184.4
drag, startPoint x: 744, startPoint y: 1649, endPoint x: 716, endPoint y: 1872, distance: 224.8
